Goal: Find specific page/section: Find specific page/section

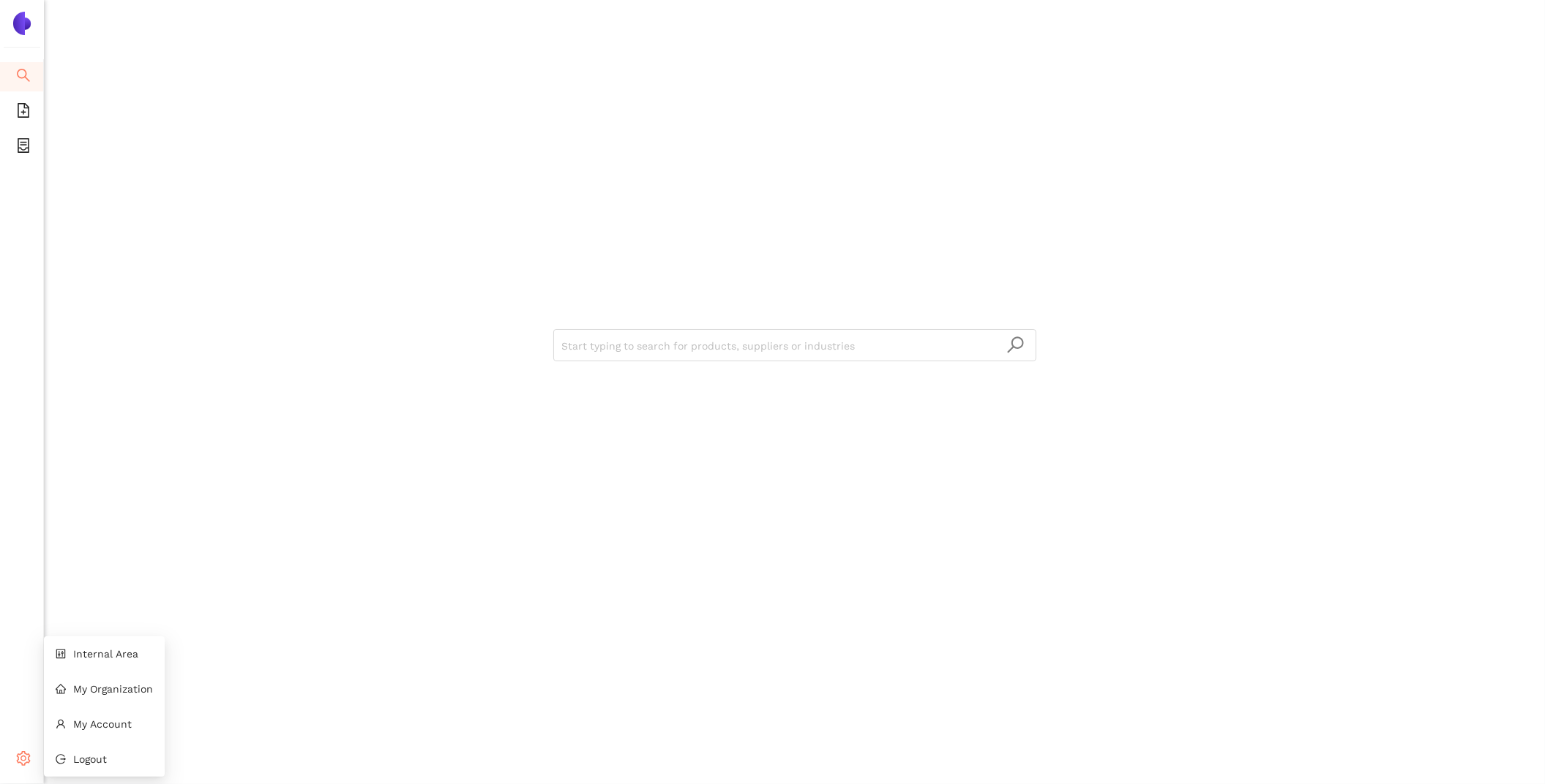
click at [14, 760] on div "Settings" at bounding box center [22, 760] width 44 height 30
click at [104, 660] on li "Internal Area" at bounding box center [104, 653] width 121 height 30
click at [698, 351] on input "search" at bounding box center [795, 346] width 466 height 32
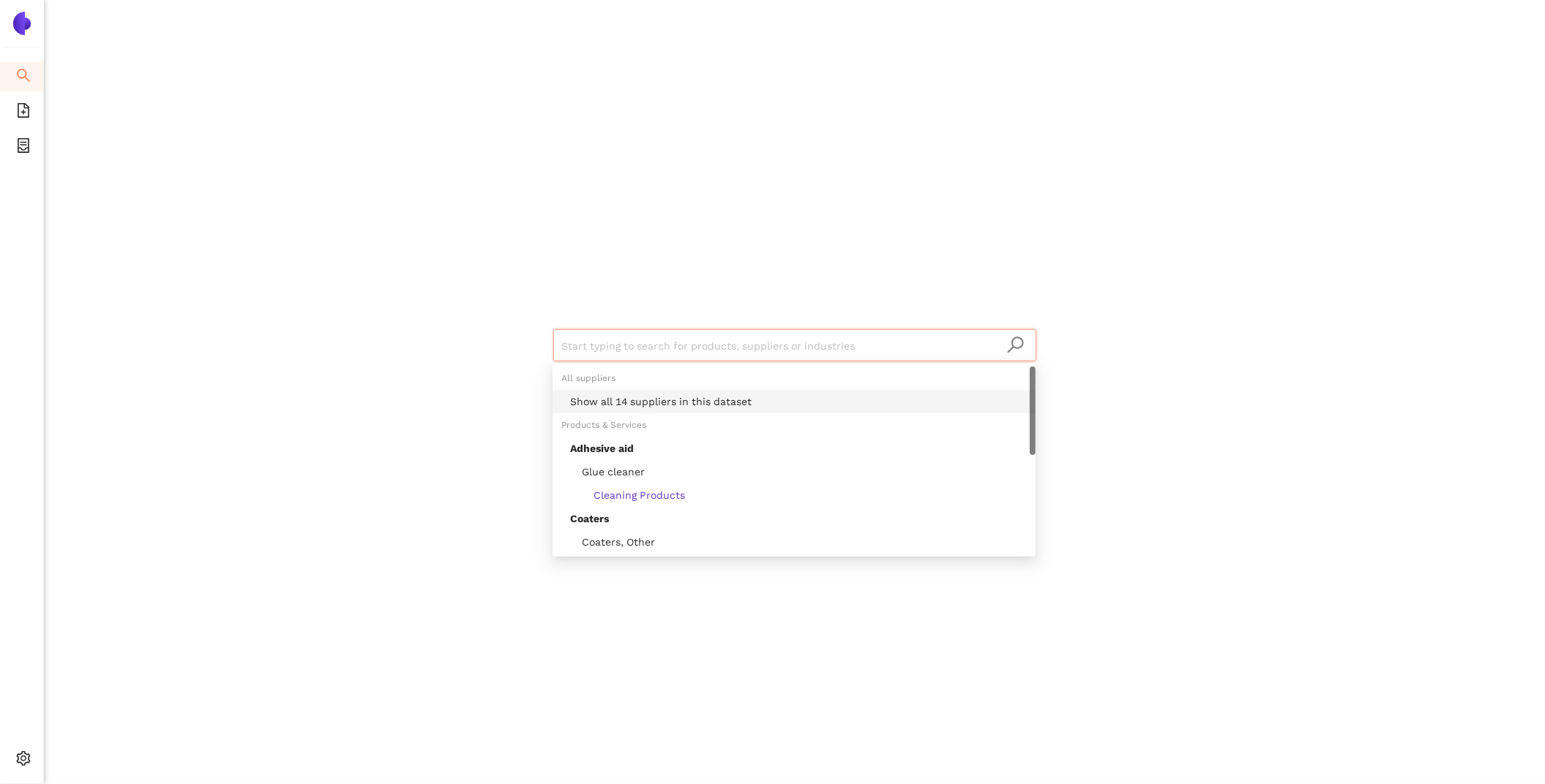
click at [708, 397] on div "Show all 14 suppliers in this dataset" at bounding box center [799, 402] width 457 height 16
